Goal: Information Seeking & Learning: Understand process/instructions

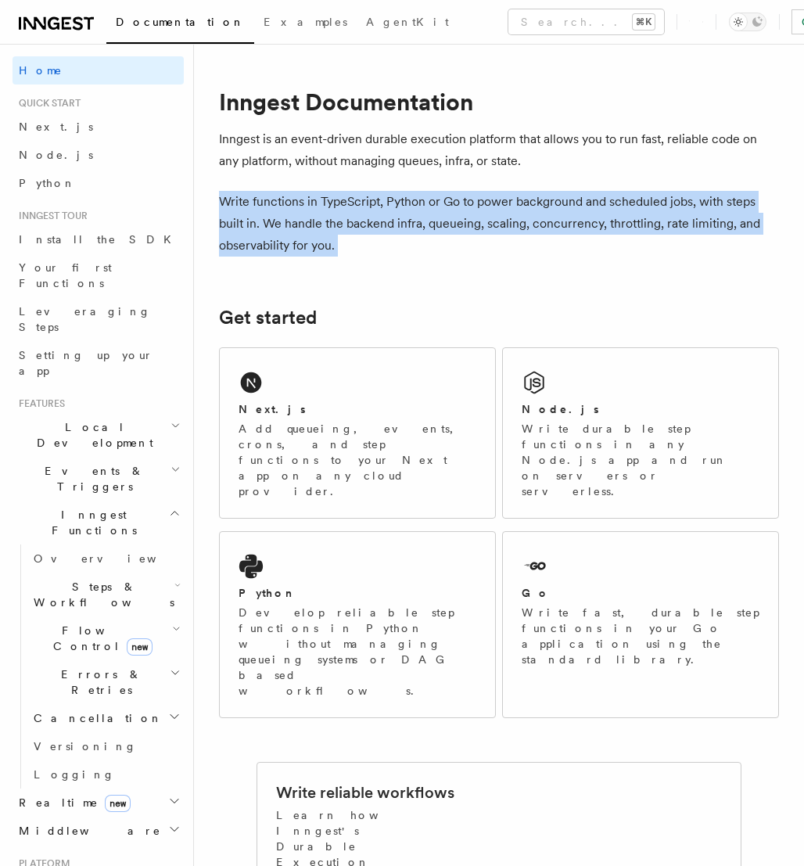
drag, startPoint x: 285, startPoint y: 177, endPoint x: 378, endPoint y: 226, distance: 105.3
click at [378, 226] on p "Write functions in TypeScript, Python or Go to power background and scheduled j…" at bounding box center [499, 224] width 560 height 66
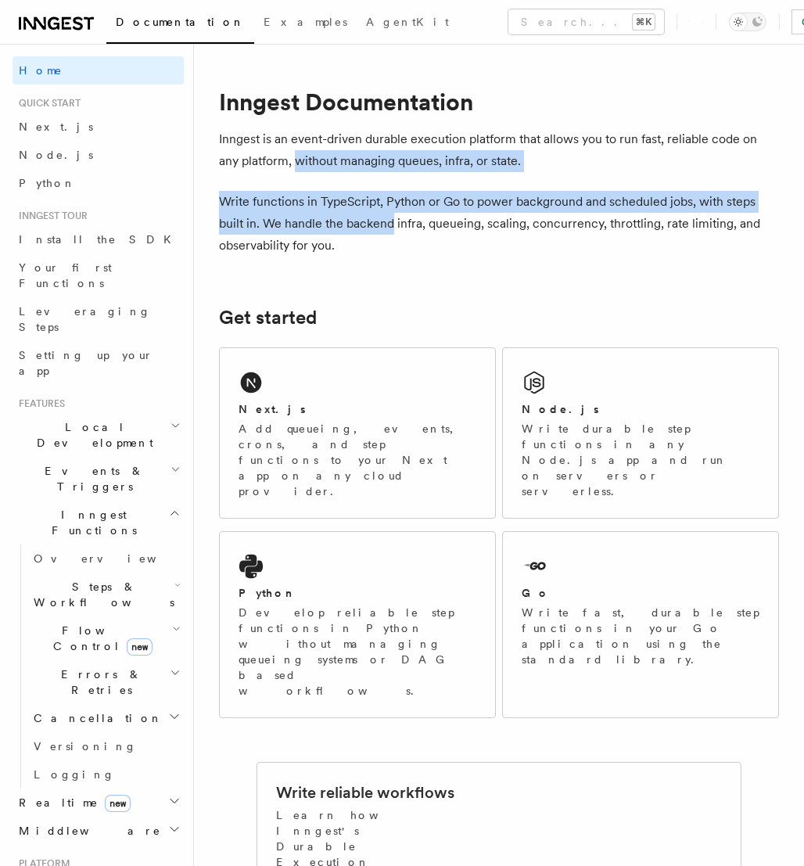
drag, startPoint x: 378, startPoint y: 226, endPoint x: 284, endPoint y: 152, distance: 119.7
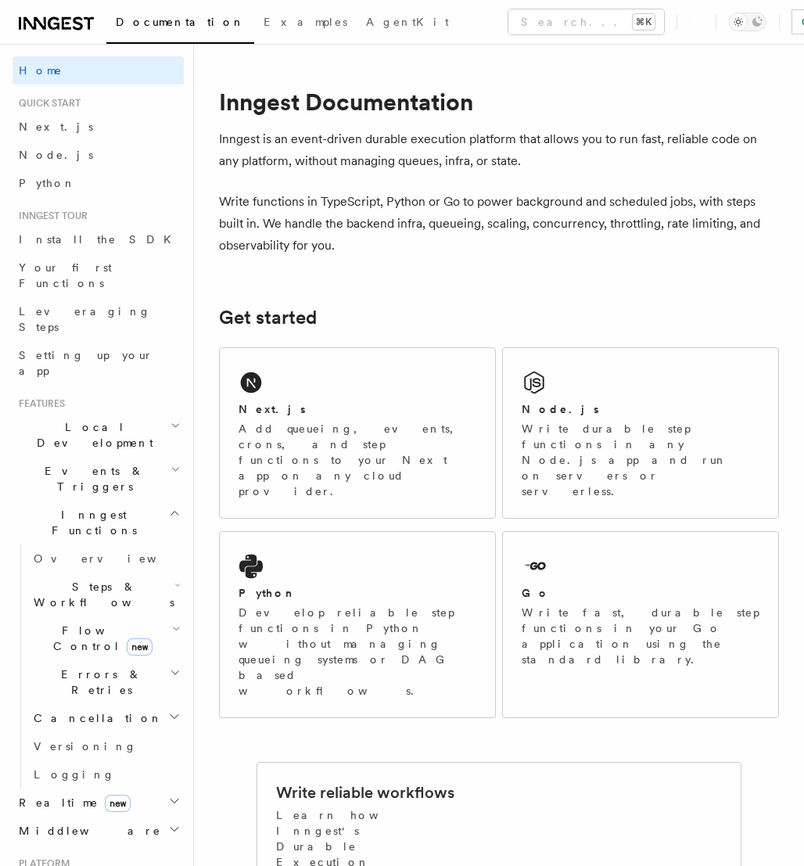
click at [277, 143] on p "Inngest is an event-driven durable execution platform that allows you to run fa…" at bounding box center [499, 150] width 560 height 44
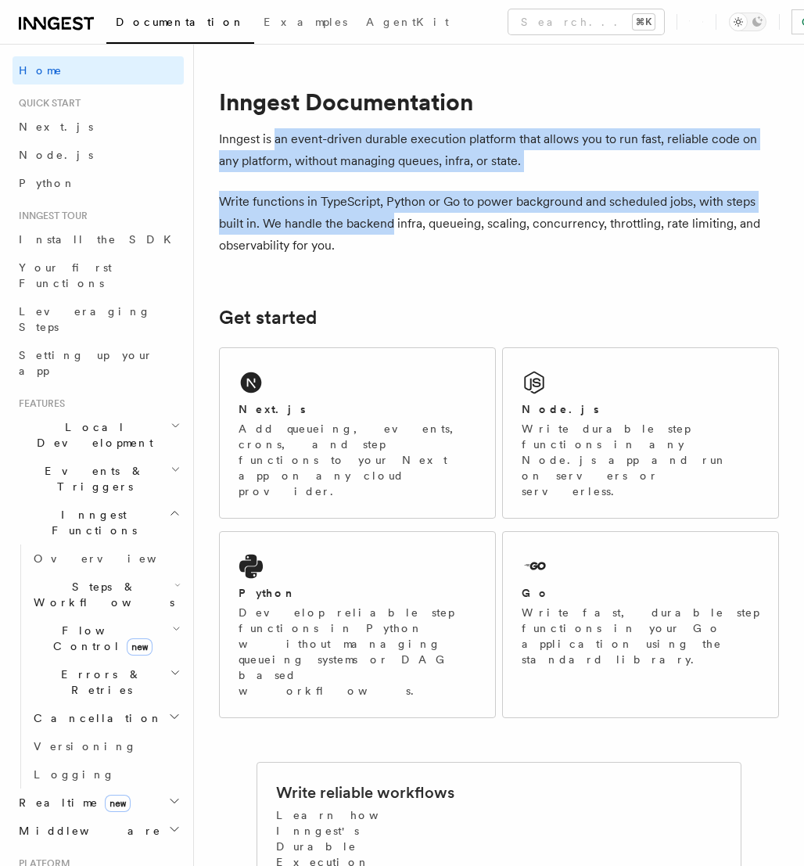
drag, startPoint x: 277, startPoint y: 143, endPoint x: 386, endPoint y: 227, distance: 137.8
click at [386, 227] on p "Write functions in TypeScript, Python or Go to power background and scheduled j…" at bounding box center [499, 224] width 560 height 66
drag, startPoint x: 386, startPoint y: 227, endPoint x: 311, endPoint y: 146, distance: 110.7
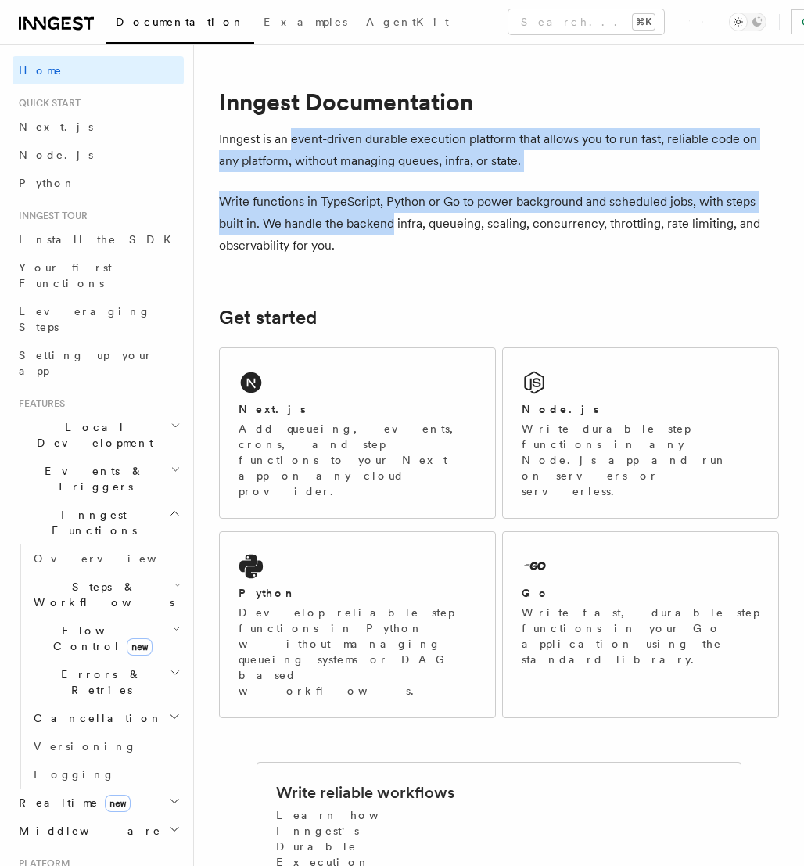
click at [311, 146] on p "Inngest is an event-driven durable execution platform that allows you to run fa…" at bounding box center [499, 150] width 560 height 44
drag, startPoint x: 311, startPoint y: 146, endPoint x: 397, endPoint y: 228, distance: 118.4
click at [397, 228] on p "Write functions in TypeScript, Python or Go to power background and scheduled j…" at bounding box center [499, 224] width 560 height 66
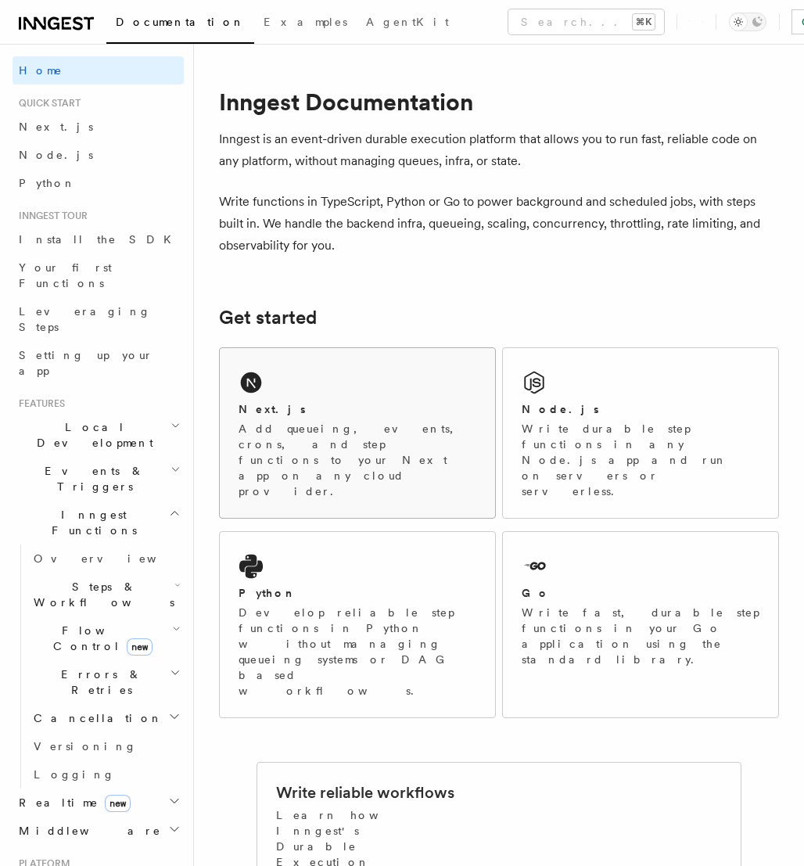
click at [287, 386] on div "Next.js Add queueing, events, crons, and step functions to your Next app on any…" at bounding box center [357, 433] width 275 height 170
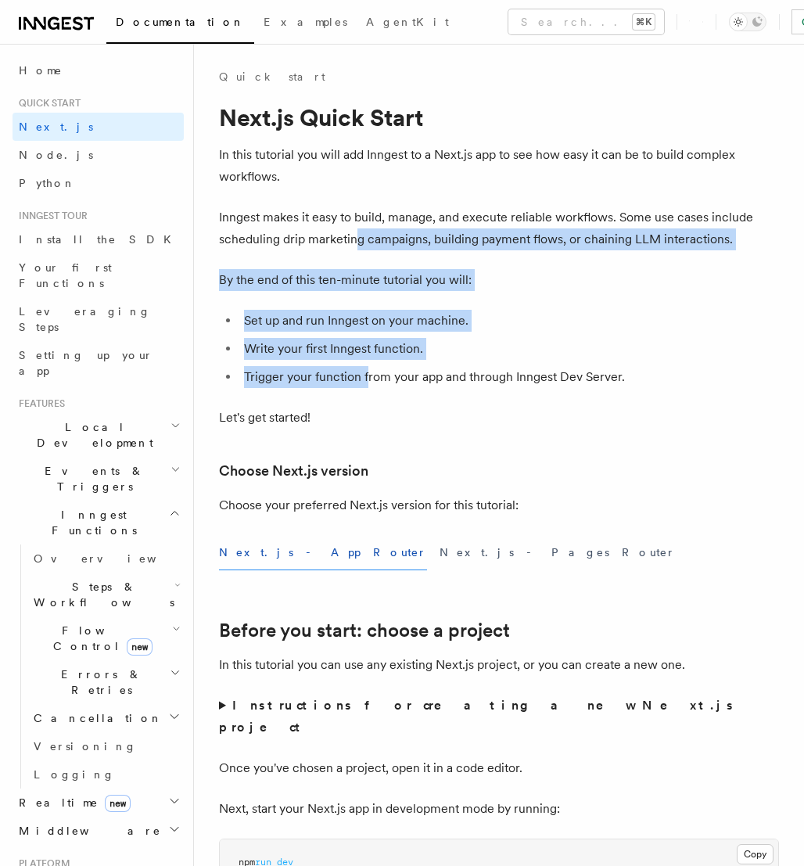
drag, startPoint x: 365, startPoint y: 375, endPoint x: 354, endPoint y: 242, distance: 133.4
click at [354, 242] on p "Inngest makes it easy to build, manage, and execute reliable workflows. Some us…" at bounding box center [499, 229] width 560 height 44
drag, startPoint x: 354, startPoint y: 242, endPoint x: 401, endPoint y: 365, distance: 132.2
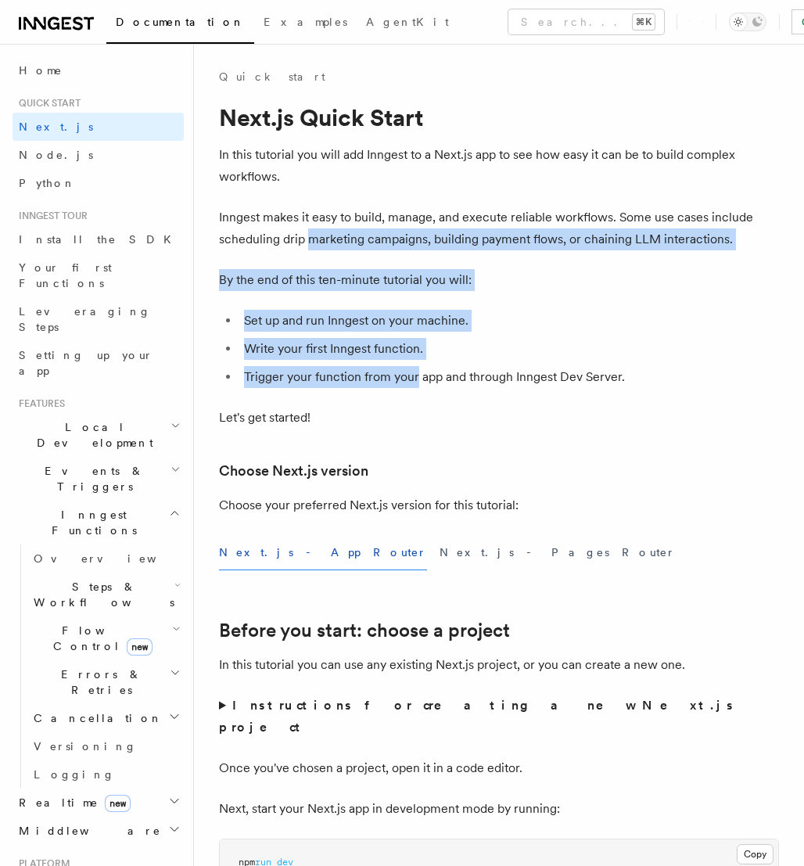
click at [401, 366] on li "Trigger your function from your app and through Inngest Dev Server." at bounding box center [509, 377] width 540 height 22
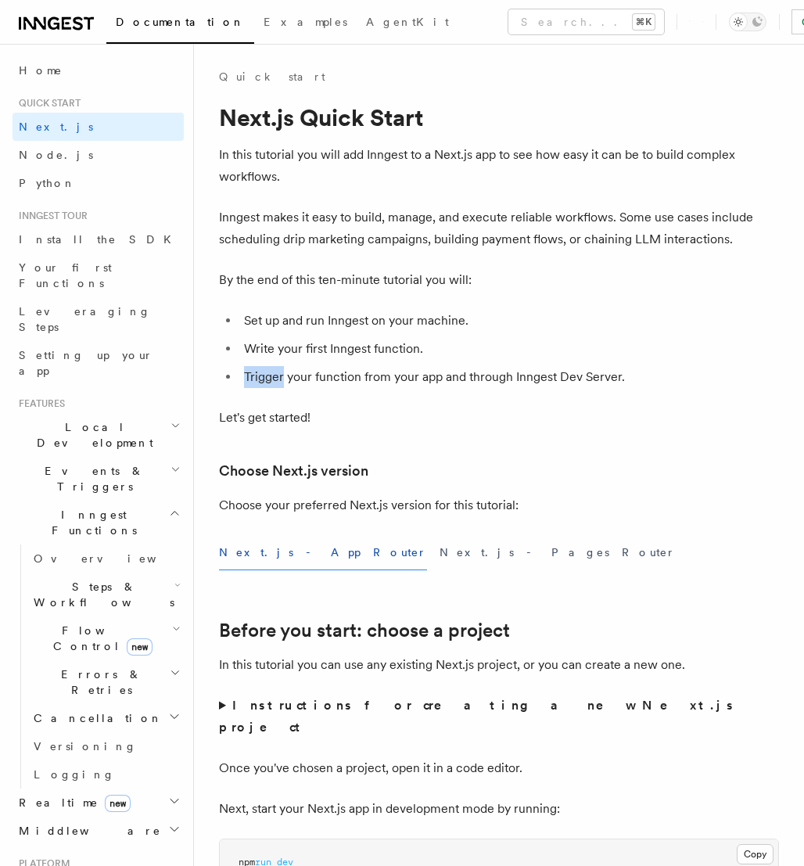
click at [401, 366] on li "Trigger your function from your app and through Inngest Dev Server." at bounding box center [509, 377] width 540 height 22
click at [402, 375] on li "Trigger your function from your app and through Inngest Dev Server." at bounding box center [509, 377] width 540 height 22
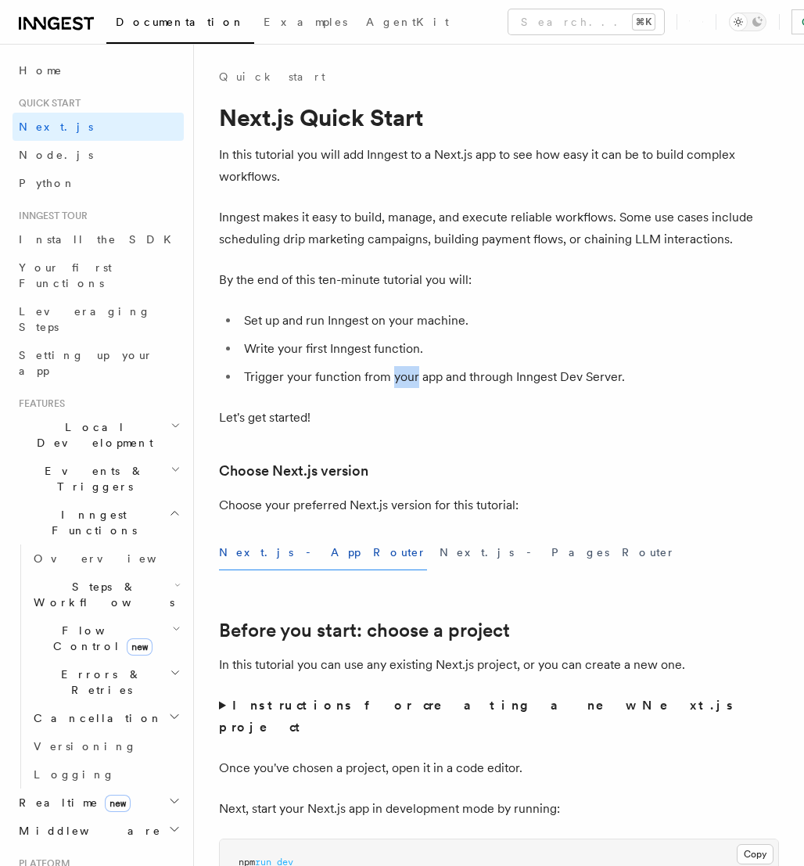
click at [402, 381] on li "Trigger your function from your app and through Inngest Dev Server." at bounding box center [509, 377] width 540 height 22
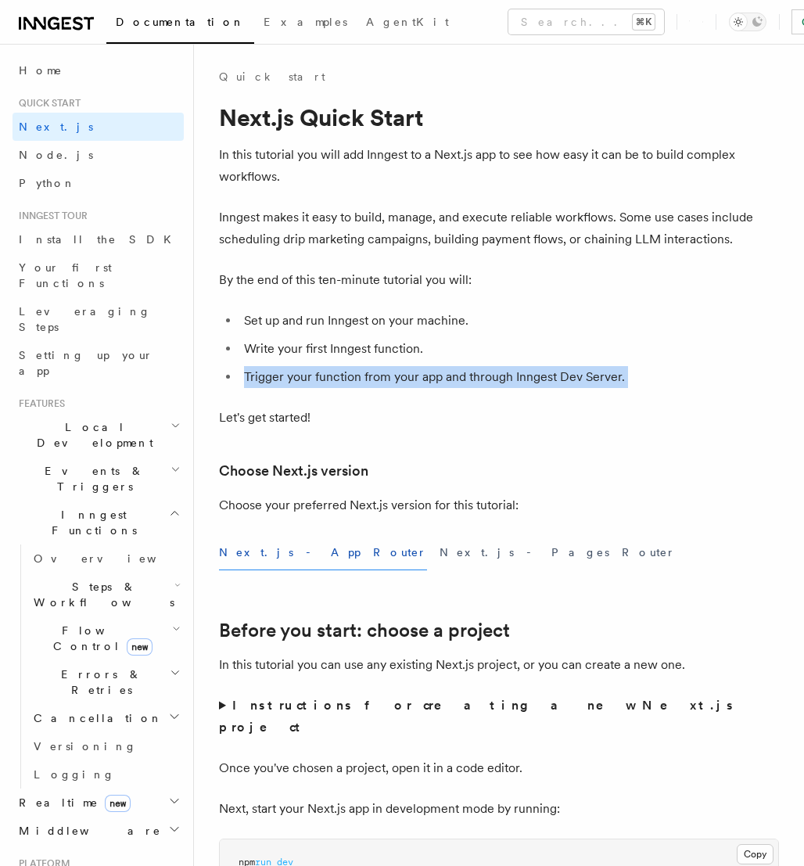
click at [402, 381] on li "Trigger your function from your app and through Inngest Dev Server." at bounding box center [509, 377] width 540 height 22
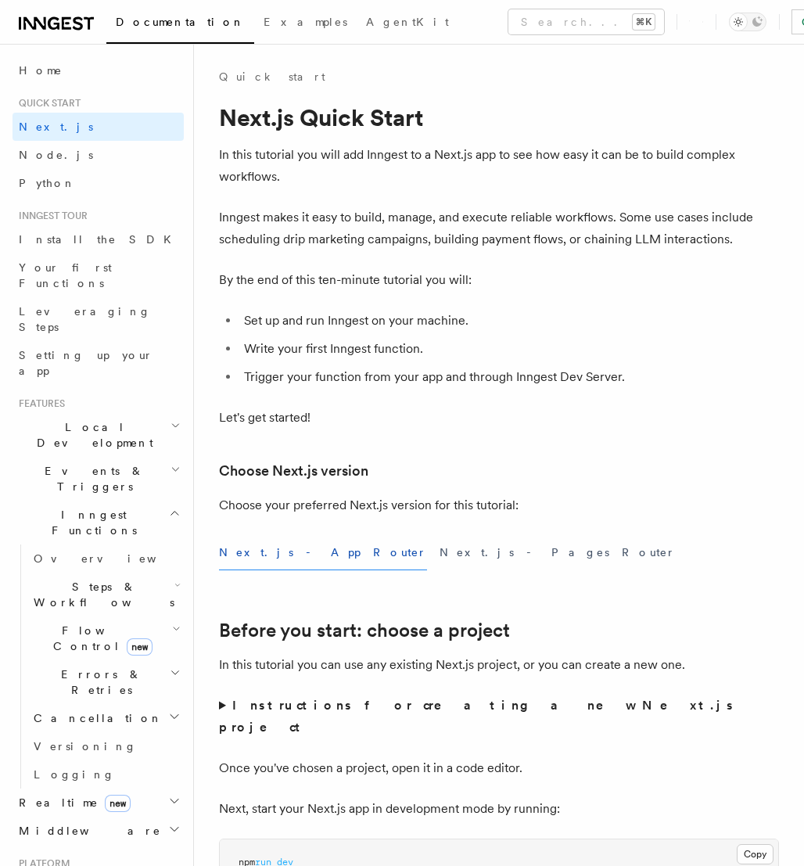
click at [413, 381] on li "Trigger your function from your app and through Inngest Dev Server." at bounding box center [509, 377] width 540 height 22
click at [473, 332] on ul "Set up and run Inngest on your machine. Write your first Inngest function. Trig…" at bounding box center [499, 349] width 560 height 78
